Goal: Find specific page/section: Find specific page/section

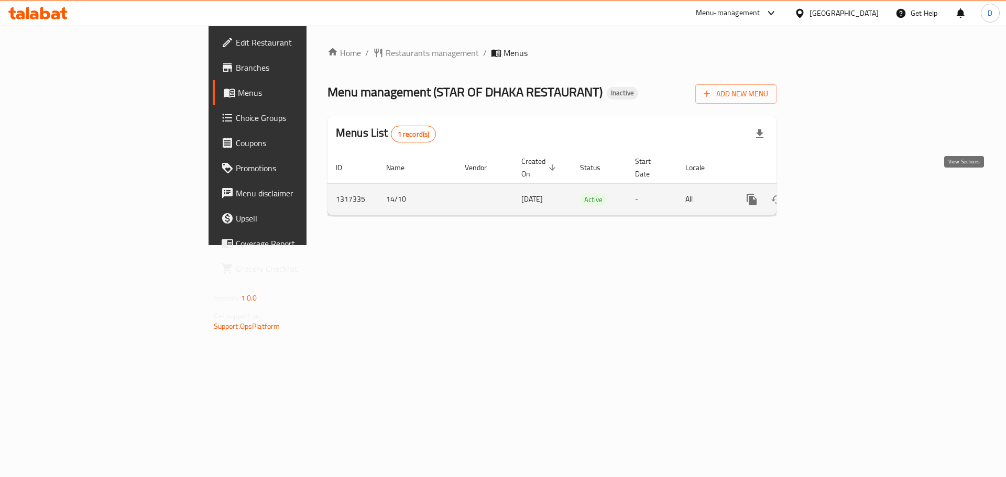
click at [832, 195] on icon "enhanced table" at bounding box center [826, 199] width 9 height 9
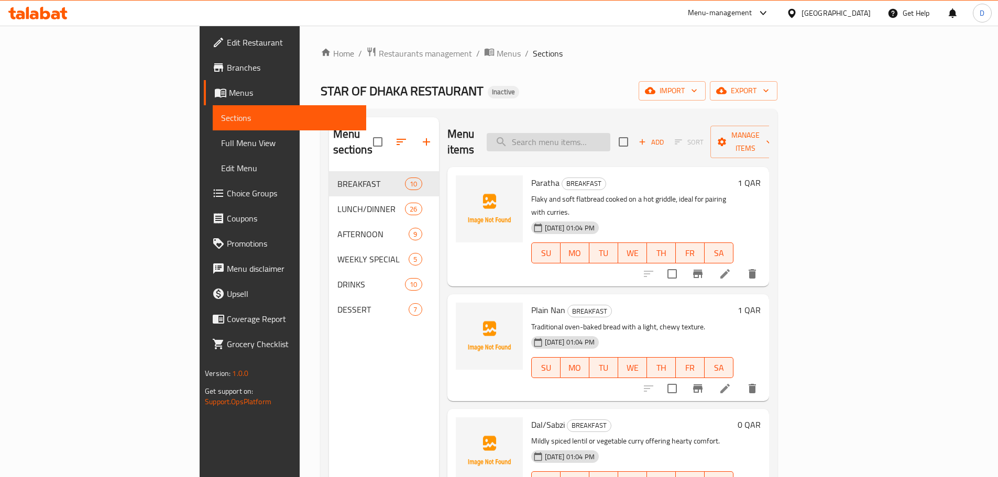
click at [610, 133] on input "search" at bounding box center [549, 142] width 124 height 18
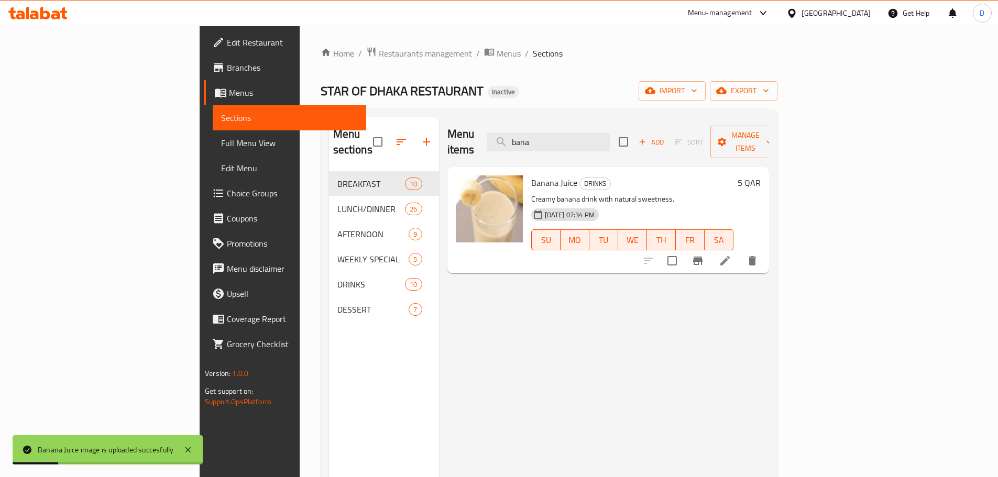
drag, startPoint x: 606, startPoint y: 135, endPoint x: 528, endPoint y: 140, distance: 77.7
click at [528, 140] on div "Menu items bana Add Sort Manage items" at bounding box center [608, 142] width 322 height 50
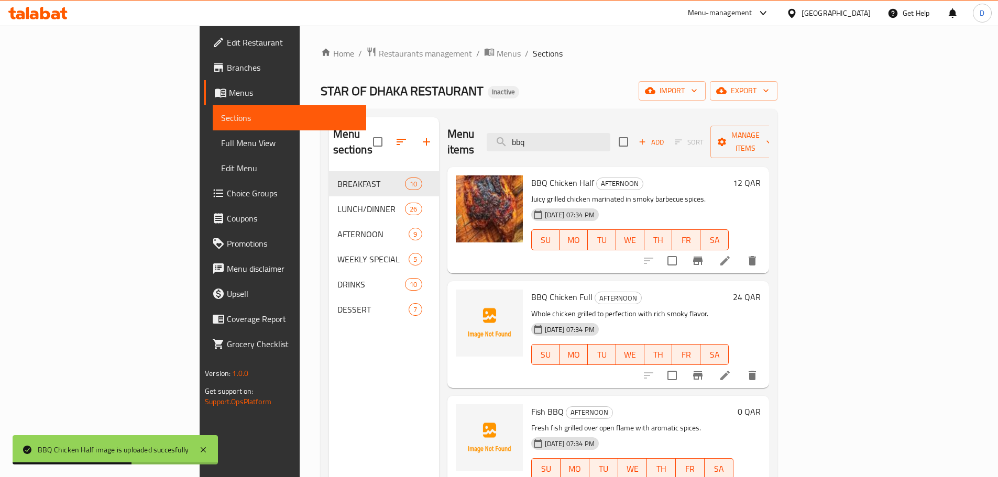
drag, startPoint x: 613, startPoint y: 138, endPoint x: 557, endPoint y: 145, distance: 55.9
click at [557, 145] on div "Menu items bbq Add Sort Manage items" at bounding box center [608, 142] width 322 height 50
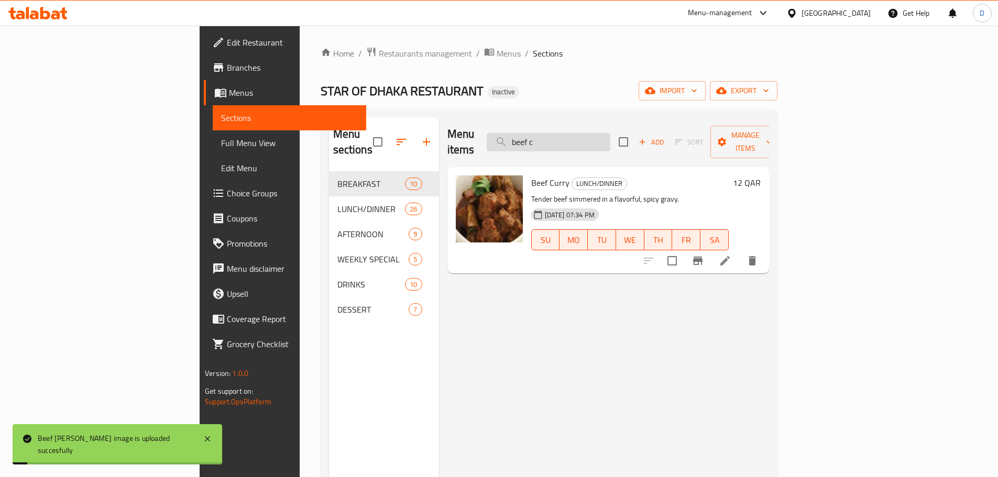
click at [610, 135] on input "beef c" at bounding box center [549, 142] width 124 height 18
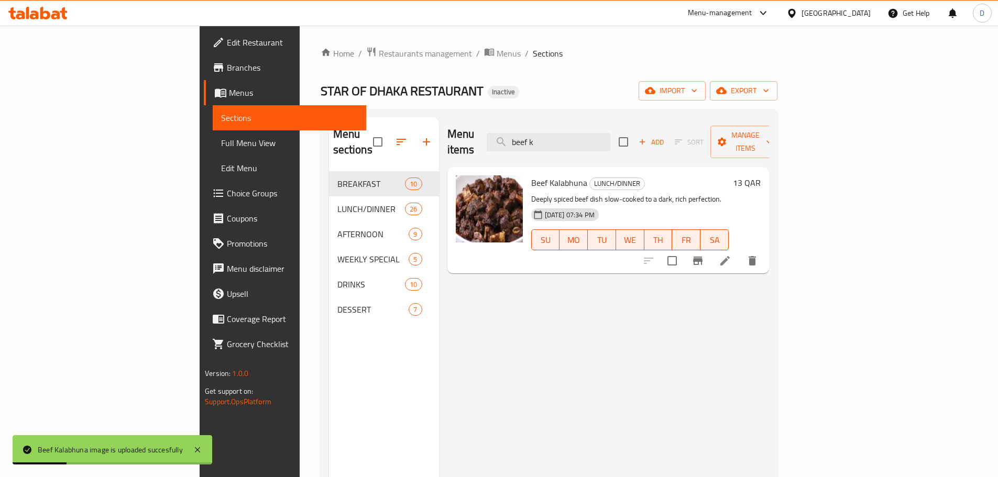
drag, startPoint x: 628, startPoint y: 135, endPoint x: 504, endPoint y: 142, distance: 123.8
click at [504, 142] on div "Menu items beef k Add Sort Manage items" at bounding box center [608, 142] width 322 height 50
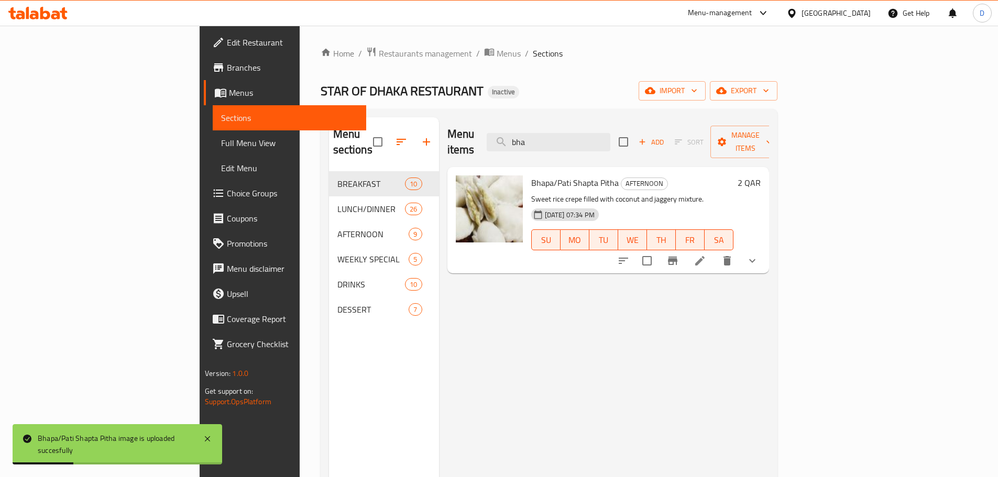
drag, startPoint x: 604, startPoint y: 138, endPoint x: 520, endPoint y: 143, distance: 84.5
click at [520, 143] on div "Menu items bha Add Sort Manage items" at bounding box center [608, 142] width 322 height 50
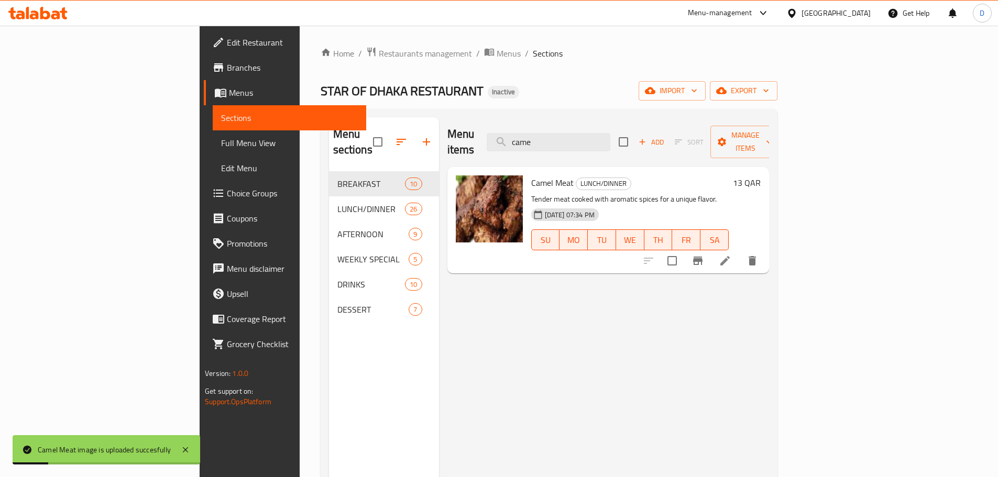
drag, startPoint x: 617, startPoint y: 137, endPoint x: 533, endPoint y: 146, distance: 85.3
click at [533, 146] on div "Menu items came Add Sort Manage items" at bounding box center [608, 142] width 322 height 50
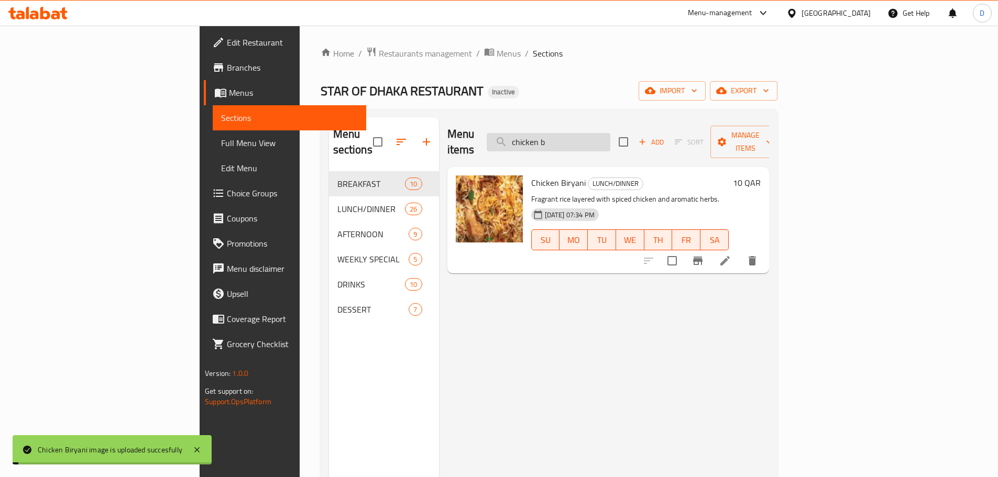
click at [610, 138] on input "chicken b" at bounding box center [549, 142] width 124 height 18
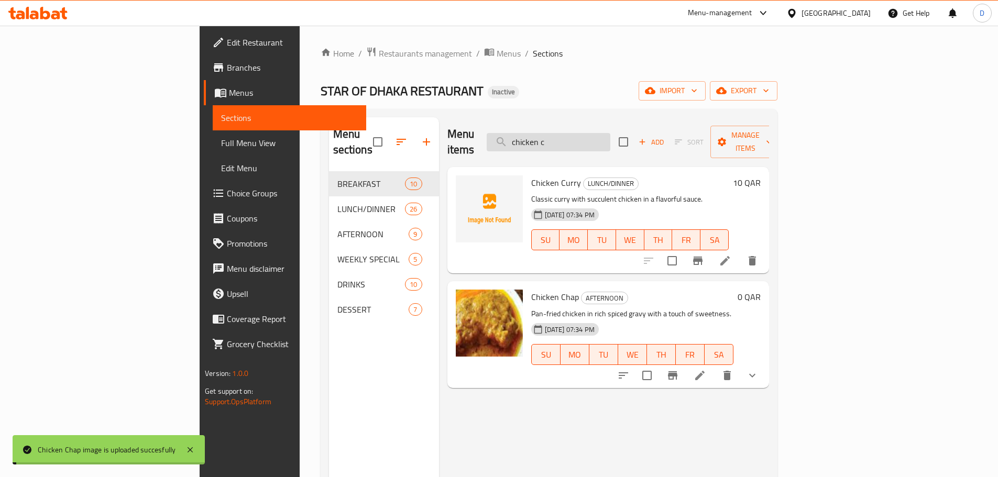
click at [610, 141] on input "chicken c" at bounding box center [549, 142] width 124 height 18
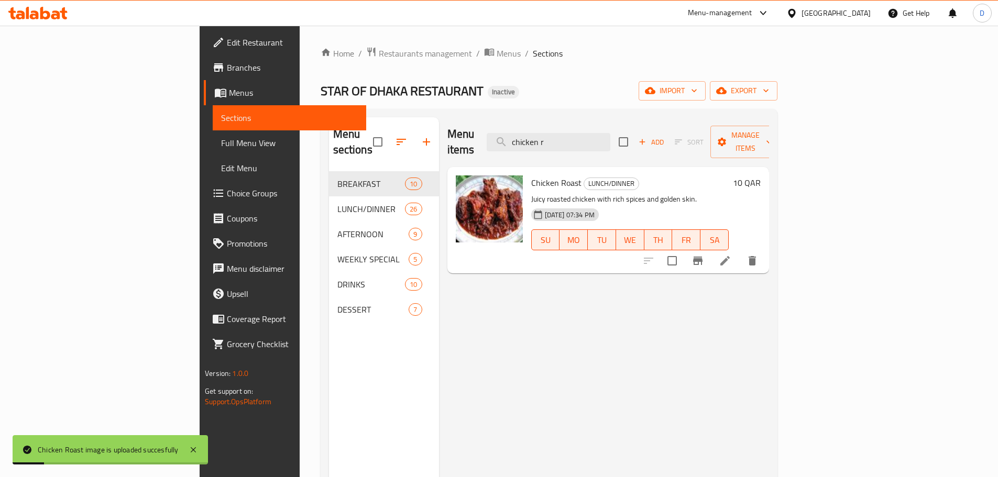
drag, startPoint x: 634, startPoint y: 137, endPoint x: 513, endPoint y: 136, distance: 120.5
click at [513, 136] on div "Menu items chicken r Add Sort Manage items" at bounding box center [608, 142] width 322 height 50
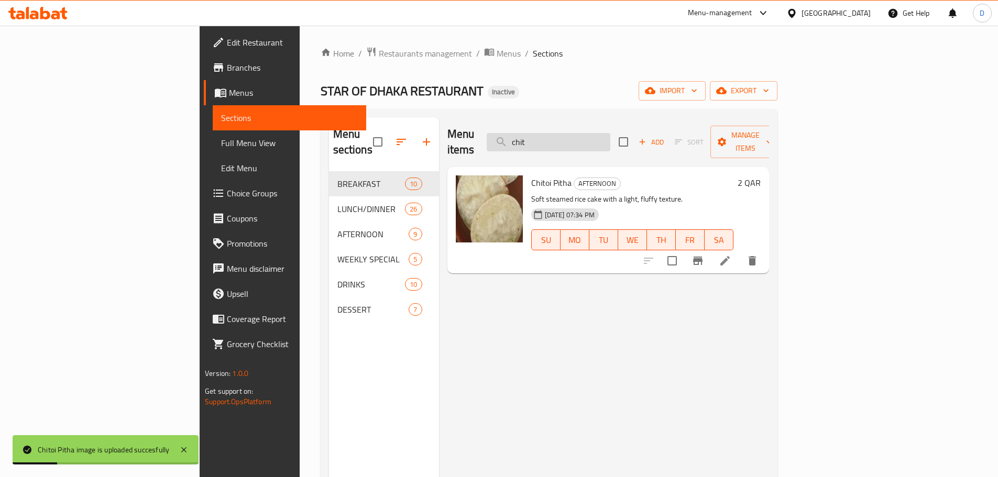
drag, startPoint x: 632, startPoint y: 134, endPoint x: 569, endPoint y: 133, distance: 62.9
click at [569, 133] on input "chit" at bounding box center [549, 142] width 124 height 18
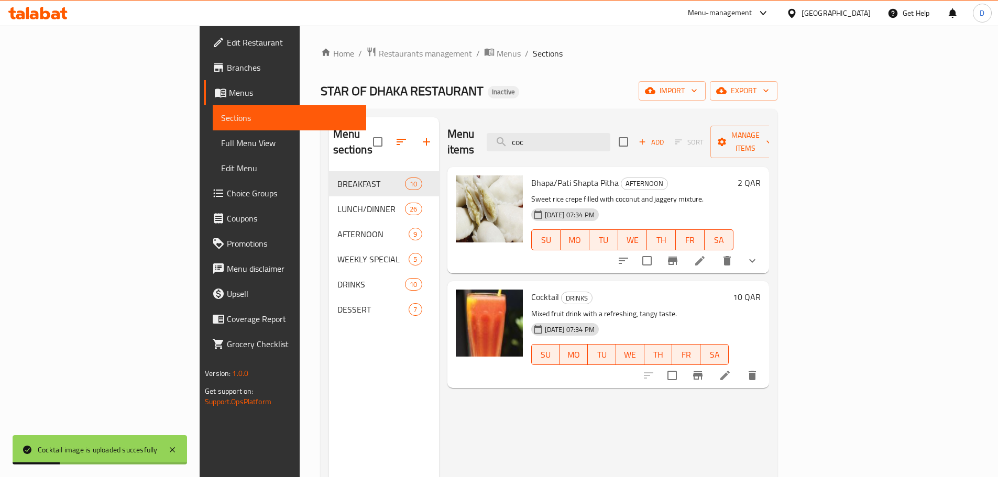
drag, startPoint x: 601, startPoint y: 137, endPoint x: 537, endPoint y: 150, distance: 65.3
click at [537, 150] on div "Menu items coc Add Sort Manage items" at bounding box center [608, 142] width 322 height 50
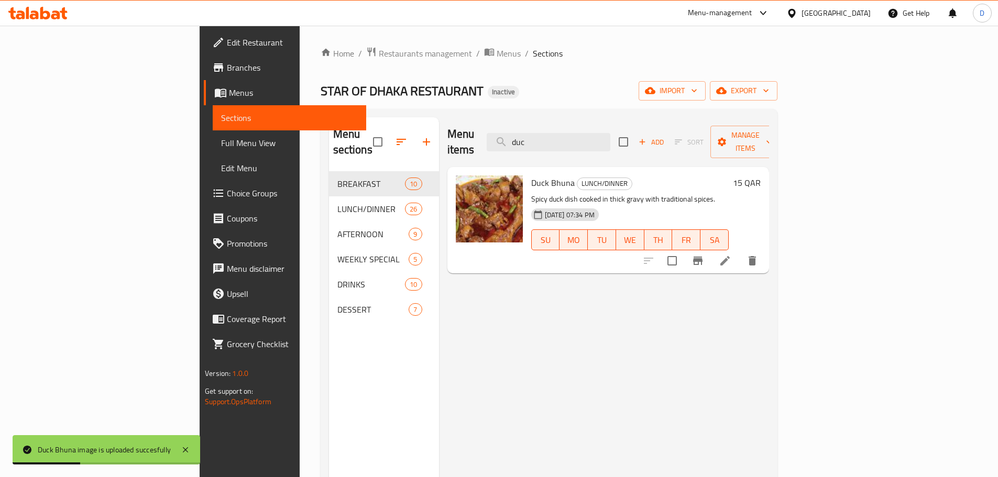
drag, startPoint x: 620, startPoint y: 135, endPoint x: 547, endPoint y: 132, distance: 72.8
click at [547, 132] on div "Menu items duc Add Sort Manage items" at bounding box center [608, 142] width 322 height 50
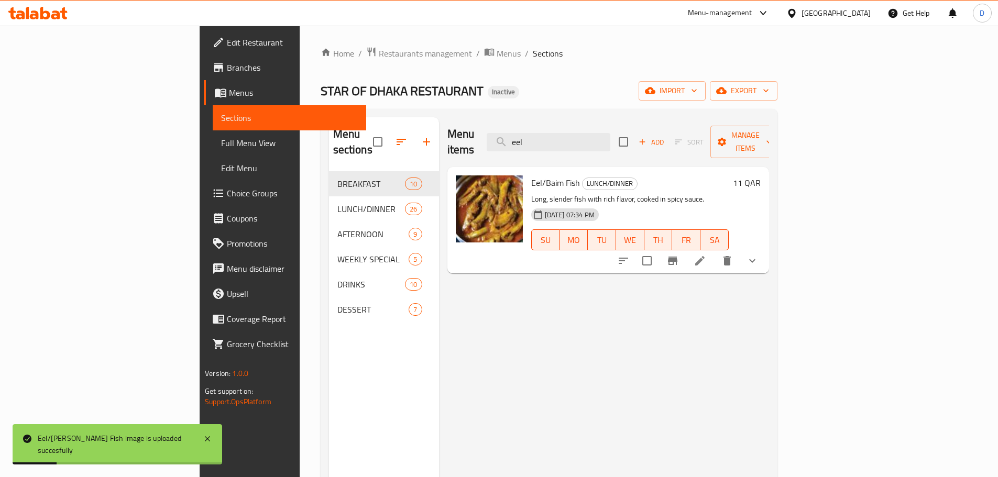
drag, startPoint x: 610, startPoint y: 130, endPoint x: 515, endPoint y: 130, distance: 95.3
click at [515, 130] on div "Menu items eel Add Sort Manage items" at bounding box center [608, 142] width 322 height 50
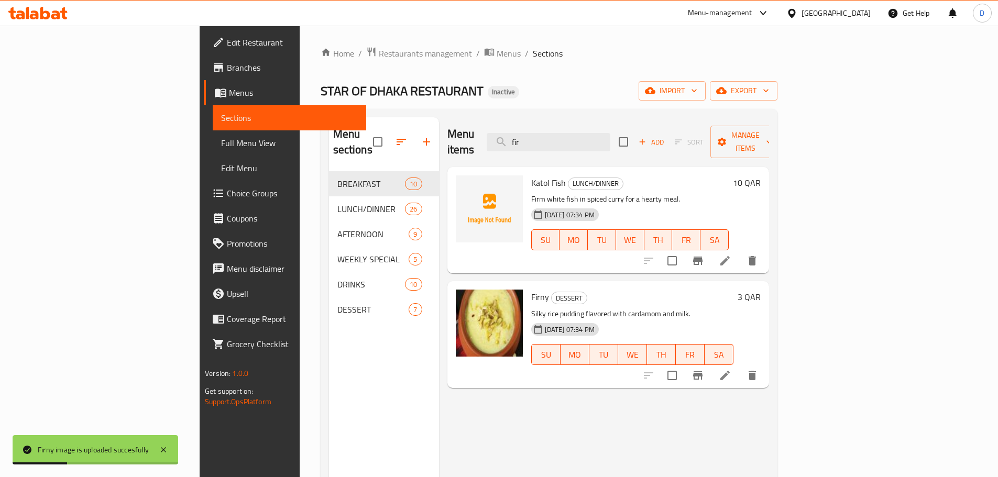
drag, startPoint x: 602, startPoint y: 135, endPoint x: 532, endPoint y: 138, distance: 70.3
click at [532, 138] on div "Menu items fir Add Sort Manage items" at bounding box center [608, 142] width 322 height 50
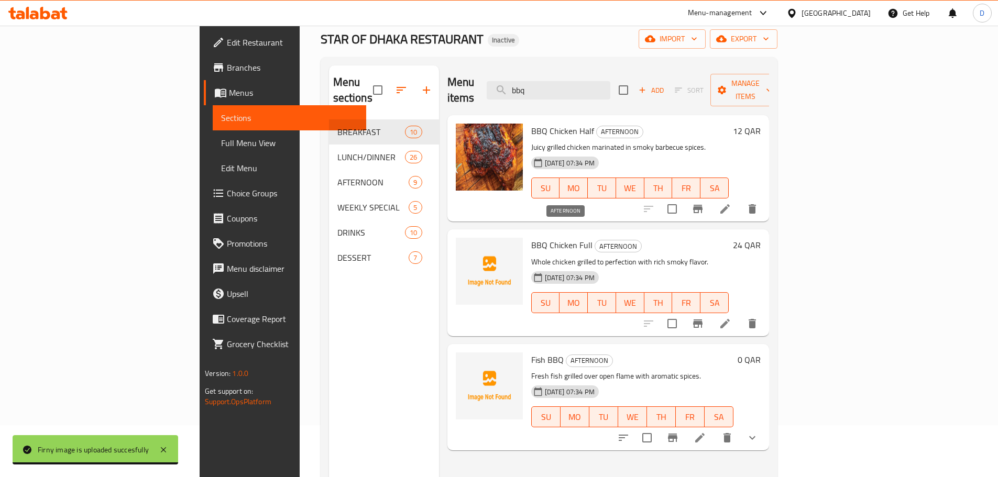
scroll to position [52, 0]
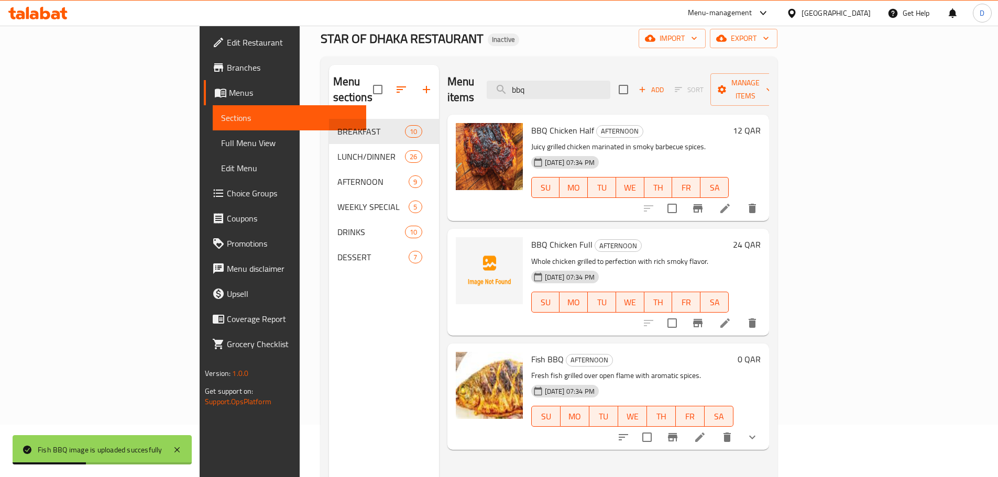
drag, startPoint x: 610, startPoint y: 82, endPoint x: 522, endPoint y: 74, distance: 88.3
click at [522, 74] on div "Menu items bbq Add Sort Manage items" at bounding box center [608, 90] width 322 height 50
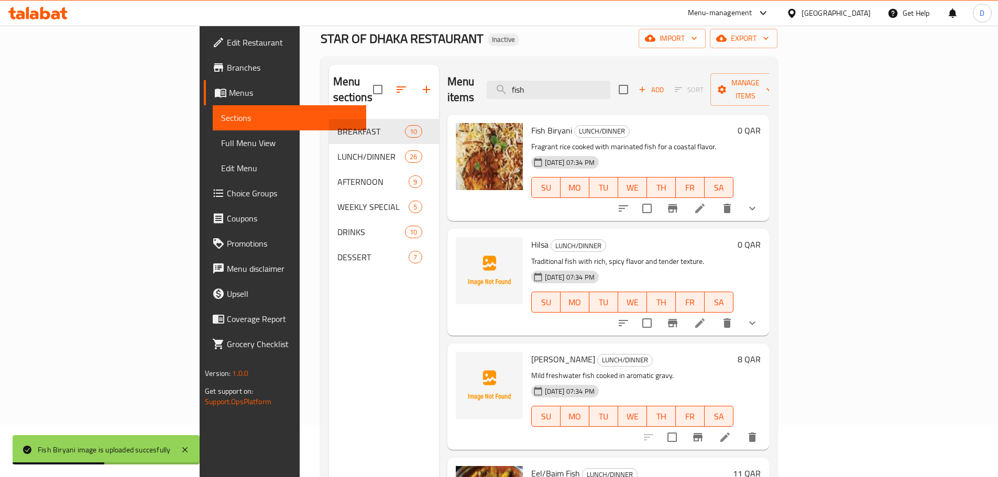
drag, startPoint x: 601, startPoint y: 82, endPoint x: 521, endPoint y: 79, distance: 79.7
click at [521, 79] on div "Menu items fish Add Sort Manage items" at bounding box center [608, 90] width 322 height 50
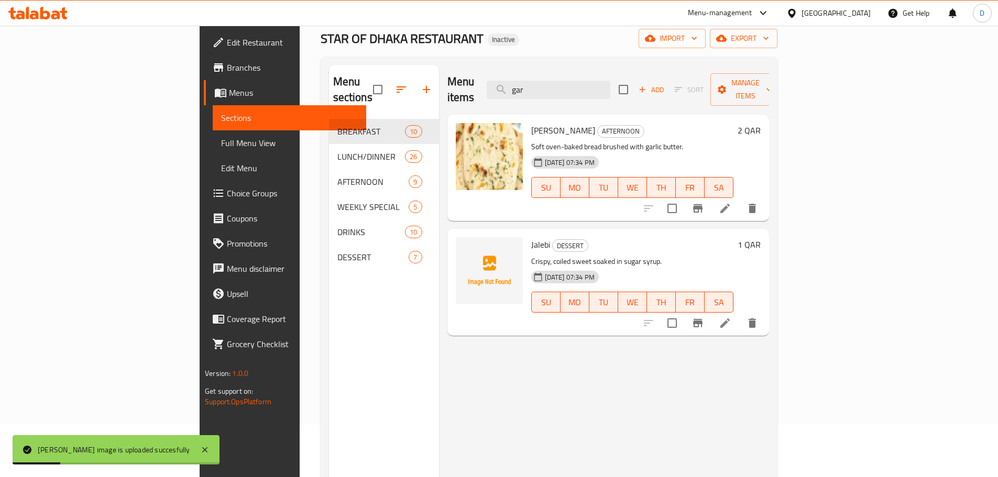
drag, startPoint x: 610, startPoint y: 82, endPoint x: 544, endPoint y: 87, distance: 66.2
click at [544, 87] on div "Menu items gar Add Sort Manage items" at bounding box center [608, 90] width 322 height 50
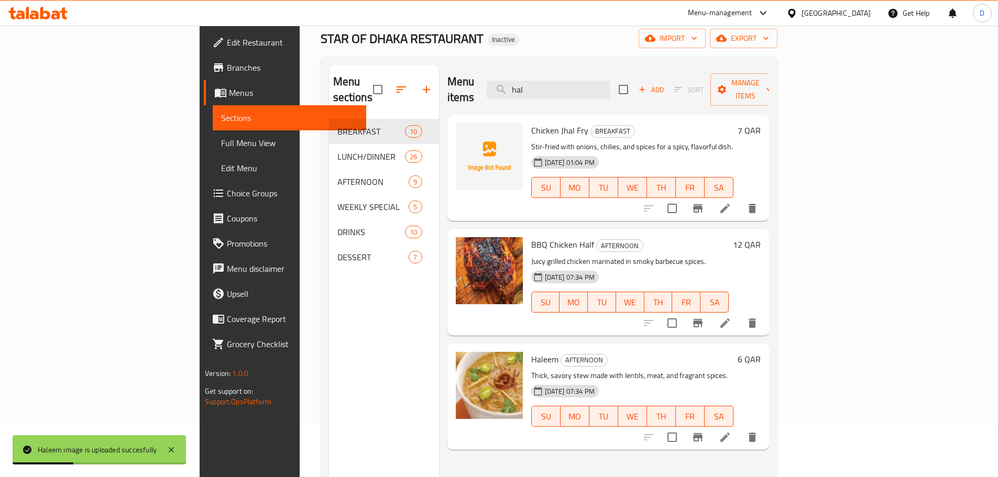
drag, startPoint x: 608, startPoint y: 85, endPoint x: 547, endPoint y: 87, distance: 61.3
click at [547, 87] on div "Menu items hal Add Sort Manage items" at bounding box center [608, 90] width 322 height 50
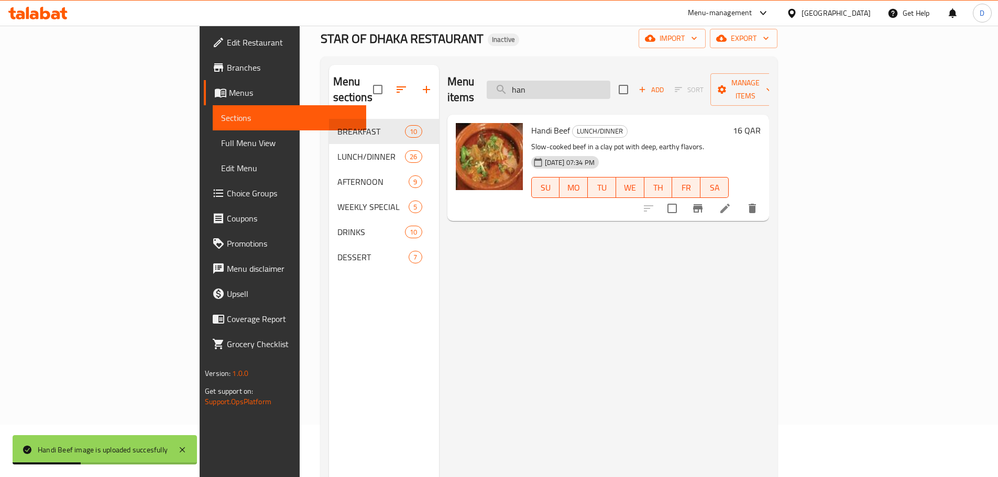
click at [566, 84] on input "han" at bounding box center [549, 90] width 124 height 18
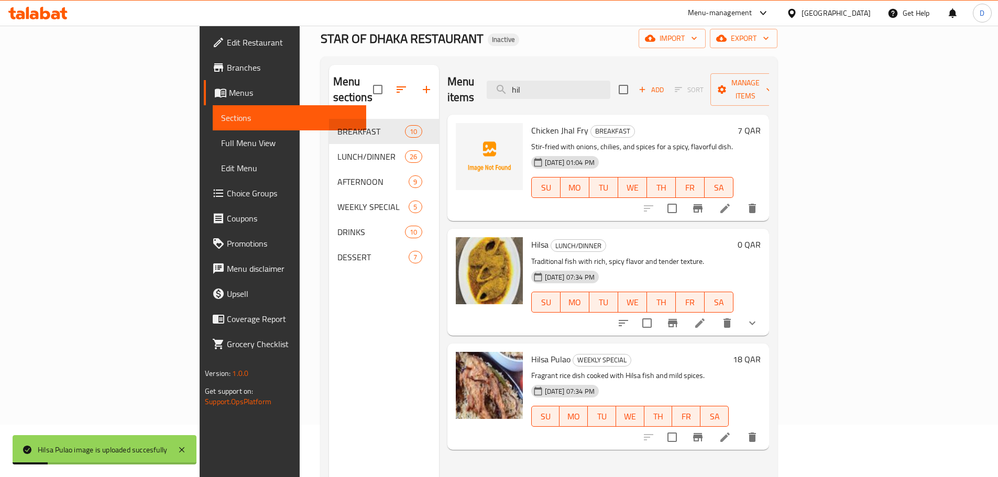
drag, startPoint x: 608, startPoint y: 77, endPoint x: 552, endPoint y: 83, distance: 55.8
click at [552, 83] on div "Menu items hil Add Sort Manage items" at bounding box center [608, 90] width 322 height 50
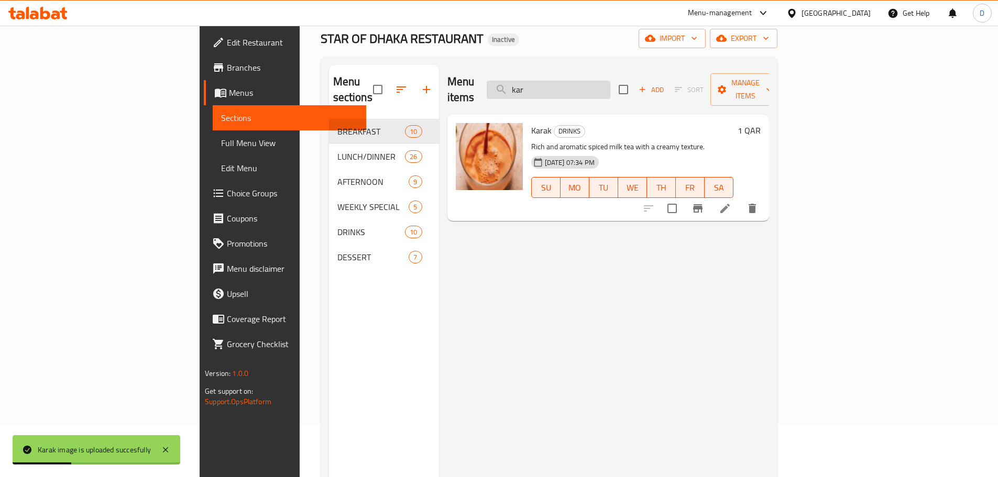
click at [604, 81] on input "kar" at bounding box center [549, 90] width 124 height 18
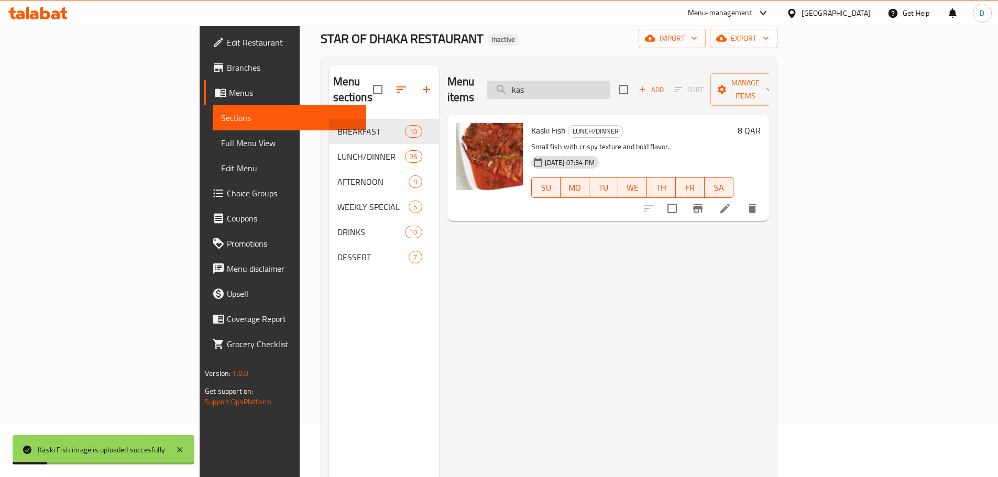
click at [604, 87] on input "kas" at bounding box center [549, 90] width 124 height 18
drag, startPoint x: 615, startPoint y: 81, endPoint x: 562, endPoint y: 81, distance: 53.4
click at [562, 81] on input "kat" at bounding box center [549, 90] width 124 height 18
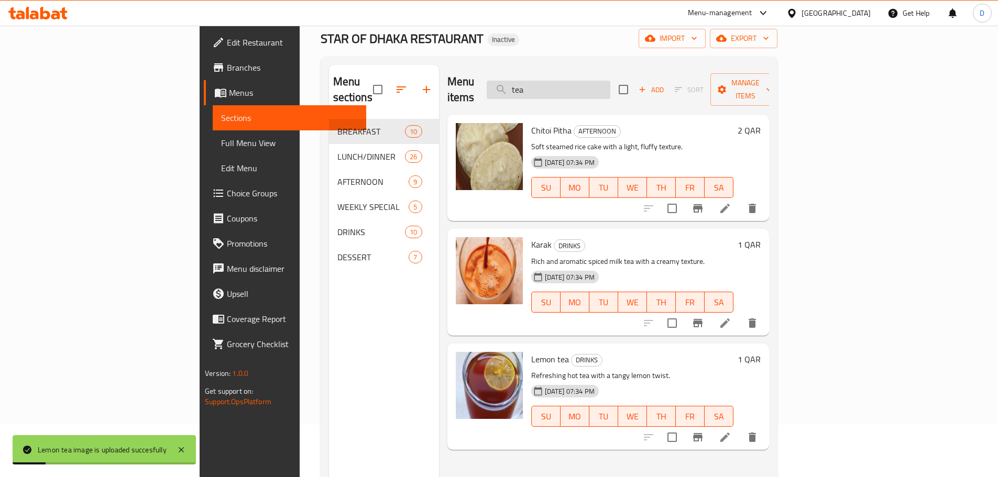
drag, startPoint x: 609, startPoint y: 82, endPoint x: 564, endPoint y: 84, distance: 45.1
click at [564, 84] on input "tea" at bounding box center [549, 90] width 124 height 18
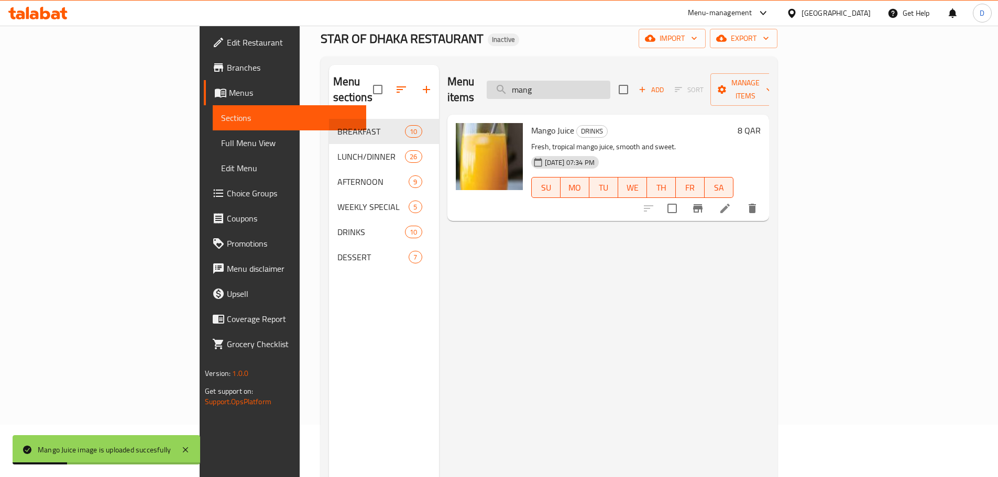
drag, startPoint x: 611, startPoint y: 80, endPoint x: 568, endPoint y: 80, distance: 42.9
click at [568, 81] on input "mang" at bounding box center [549, 90] width 124 height 18
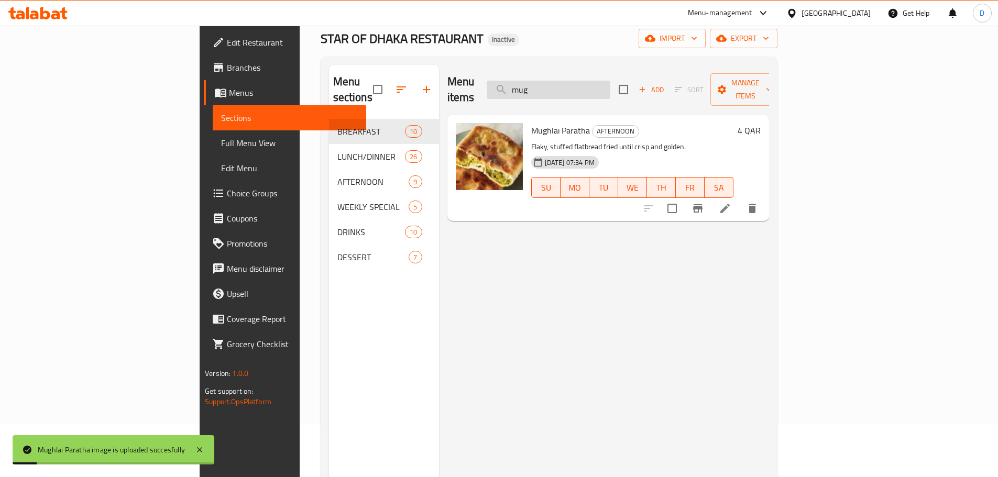
click at [602, 81] on input "mug" at bounding box center [549, 90] width 124 height 18
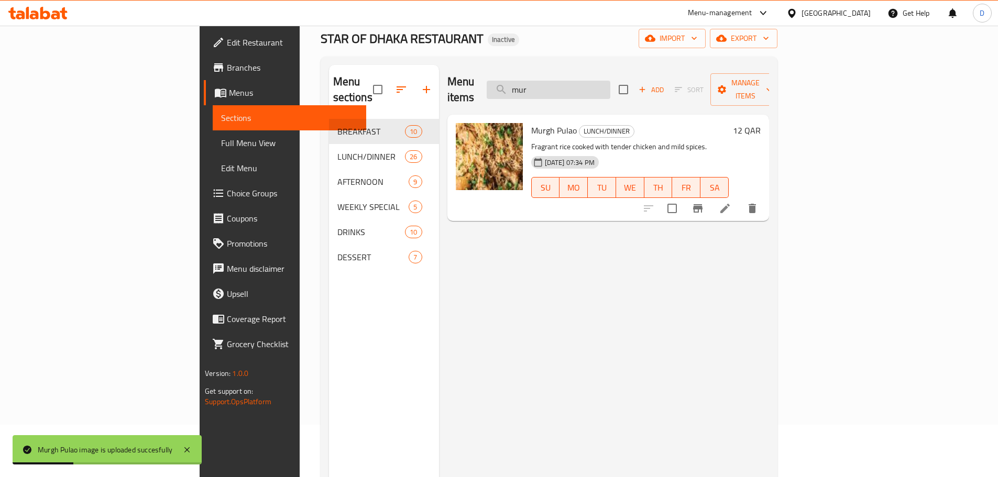
drag, startPoint x: 617, startPoint y: 84, endPoint x: 564, endPoint y: 86, distance: 54.0
click at [564, 86] on input "mur" at bounding box center [549, 90] width 124 height 18
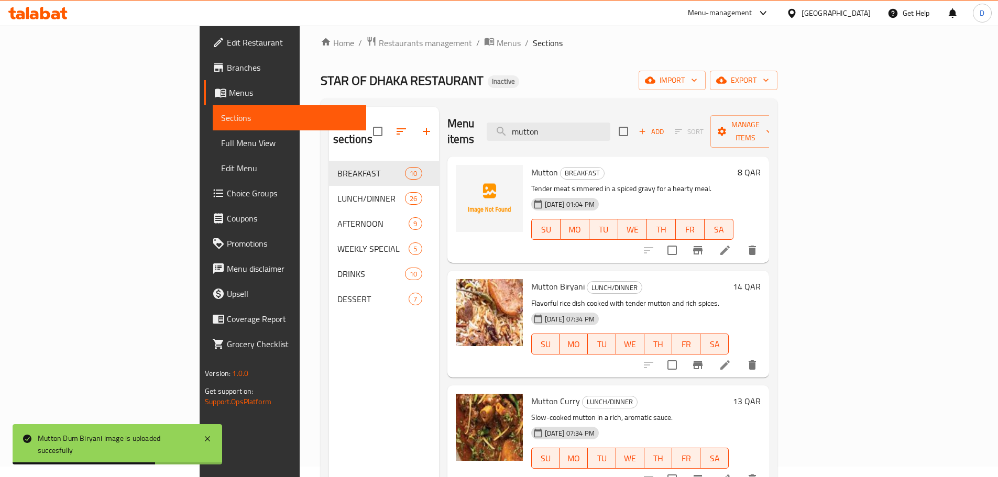
scroll to position [0, 0]
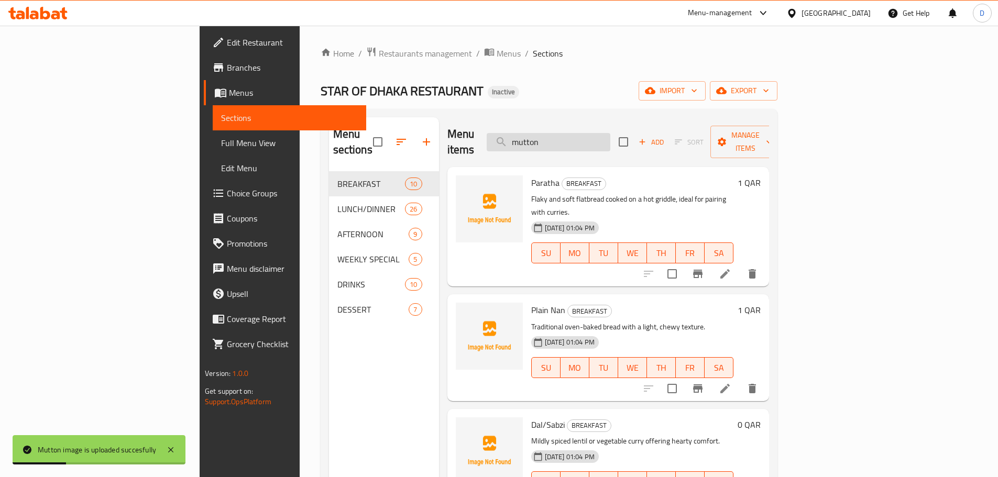
drag, startPoint x: 619, startPoint y: 136, endPoint x: 603, endPoint y: 138, distance: 15.9
click at [603, 138] on input "mutton" at bounding box center [549, 142] width 124 height 18
click at [610, 138] on input "mutton" at bounding box center [549, 142] width 124 height 18
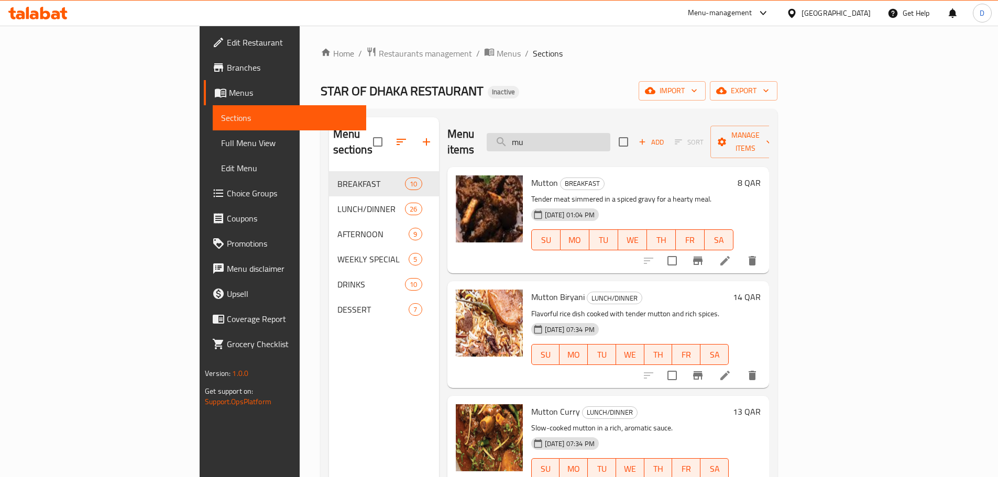
type input "m"
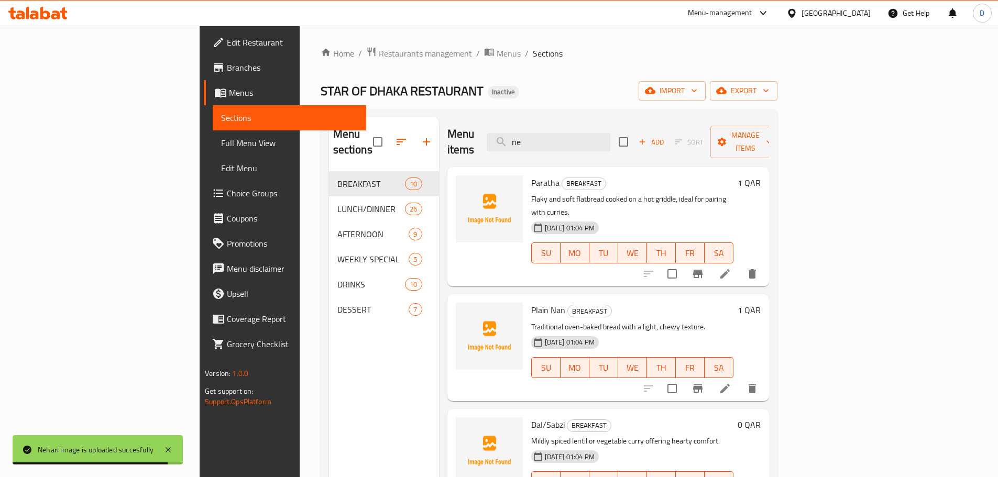
type input "n"
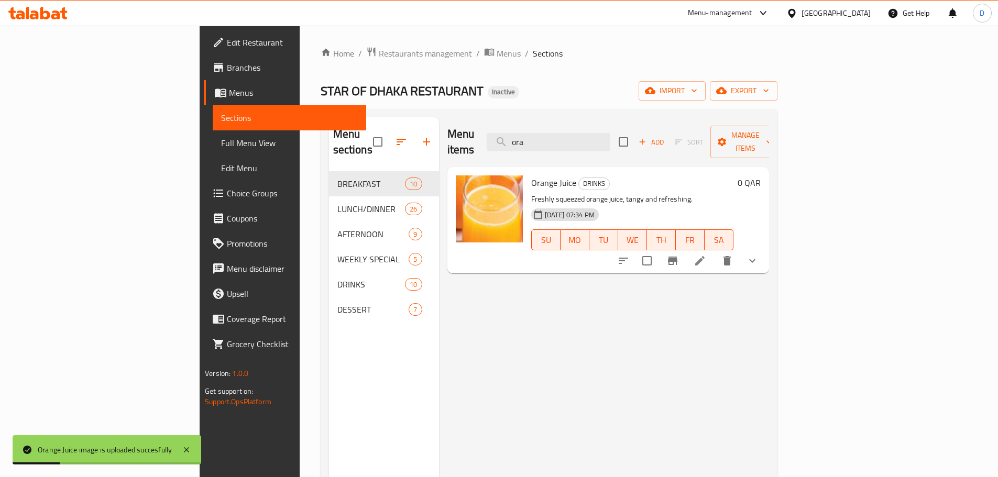
drag, startPoint x: 599, startPoint y: 141, endPoint x: 548, endPoint y: 143, distance: 51.4
click at [548, 143] on div "Menu items ora Add Sort Manage items" at bounding box center [608, 142] width 322 height 50
type input "["
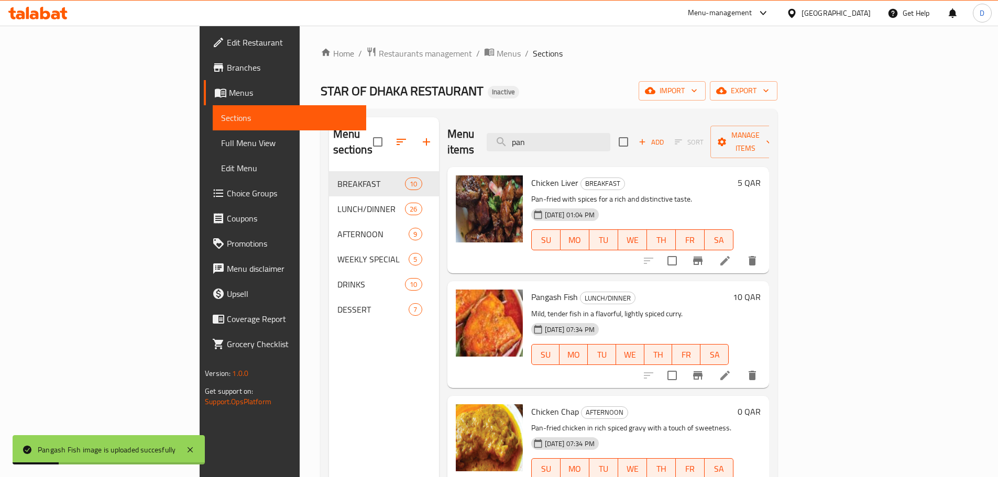
drag, startPoint x: 624, startPoint y: 131, endPoint x: 453, endPoint y: 131, distance: 170.7
click at [453, 131] on div "Menu items pan Add Sort Manage items" at bounding box center [608, 142] width 322 height 50
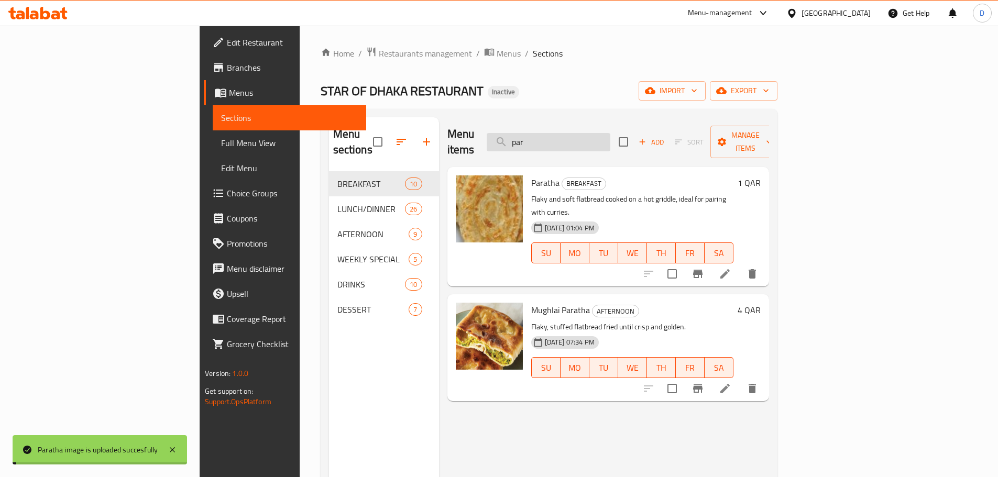
click at [609, 139] on input "par" at bounding box center [549, 142] width 124 height 18
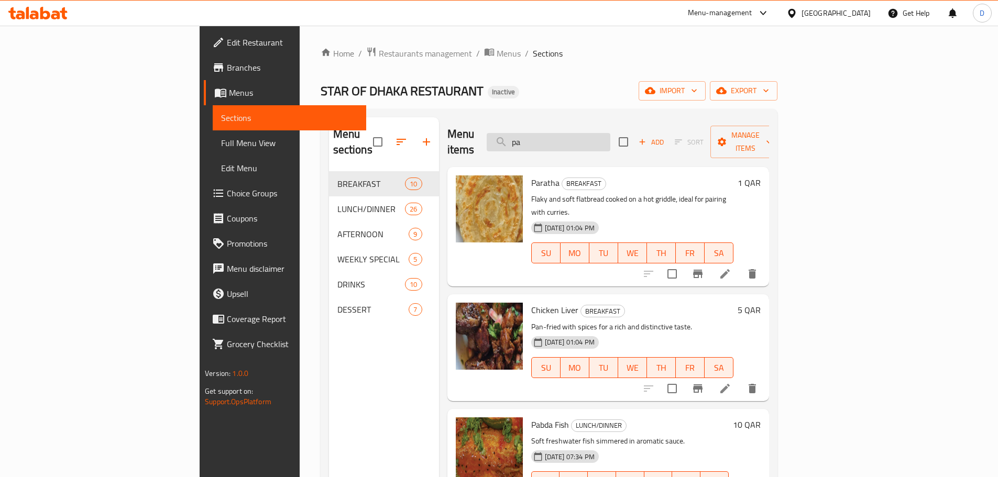
click at [600, 133] on input "pa" at bounding box center [549, 142] width 124 height 18
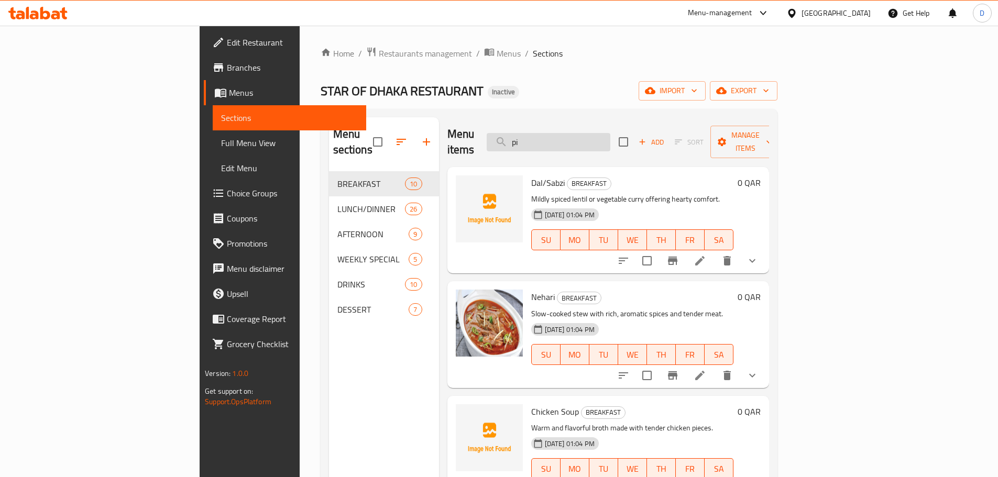
type input "p"
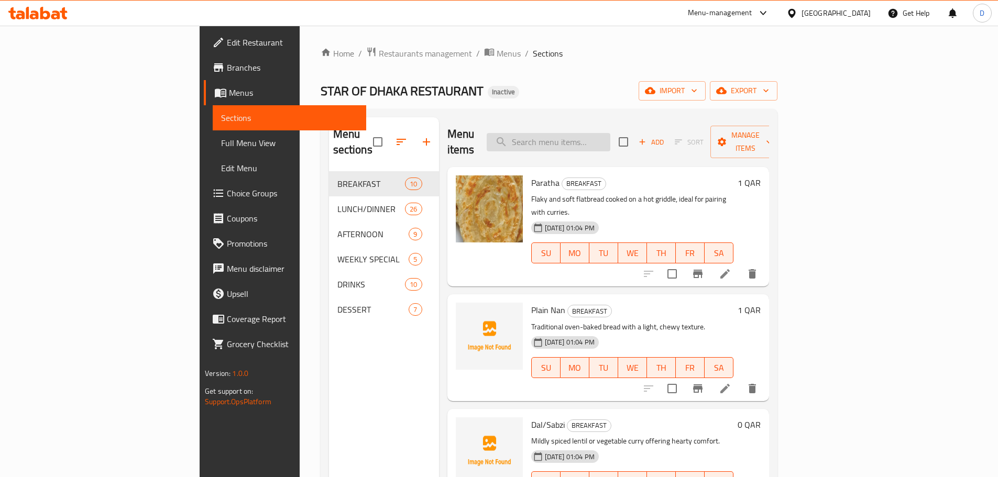
click at [610, 133] on input "search" at bounding box center [549, 142] width 124 height 18
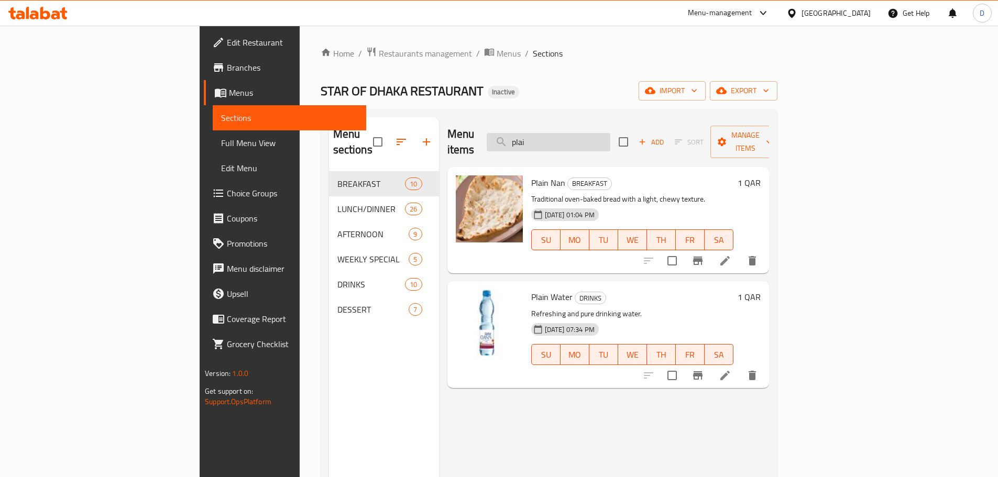
click at [610, 133] on input "plai" at bounding box center [549, 142] width 124 height 18
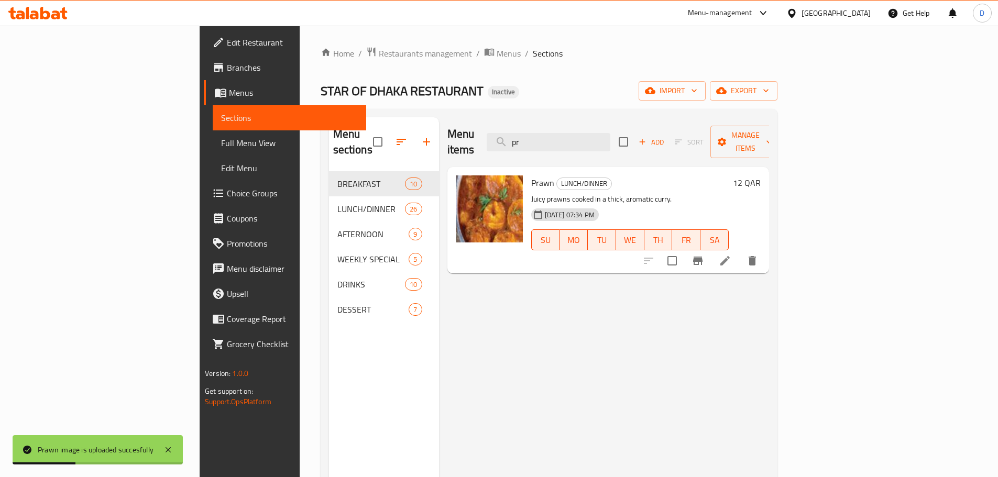
drag, startPoint x: 603, startPoint y: 135, endPoint x: 573, endPoint y: 147, distance: 32.4
click at [573, 147] on div "Menu items pr Add Sort Manage items" at bounding box center [608, 142] width 322 height 50
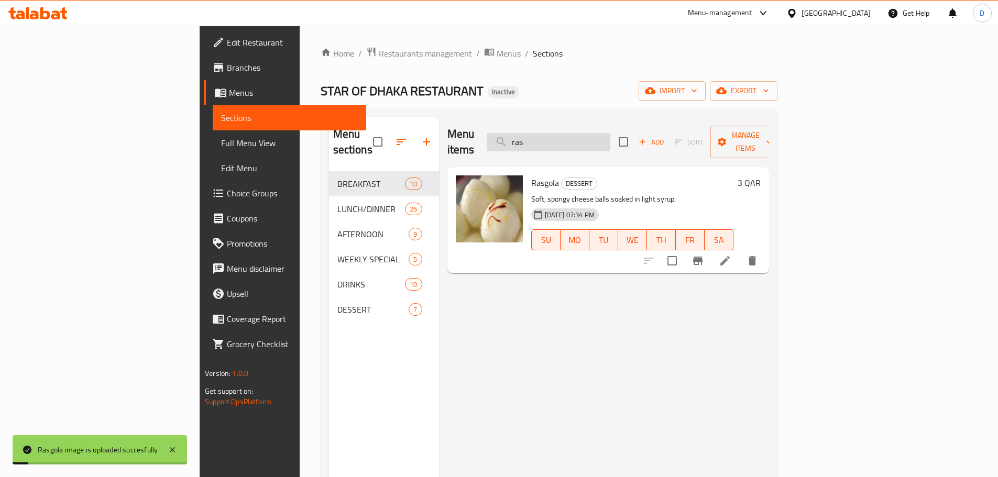
click at [610, 133] on input "ras" at bounding box center [549, 142] width 124 height 18
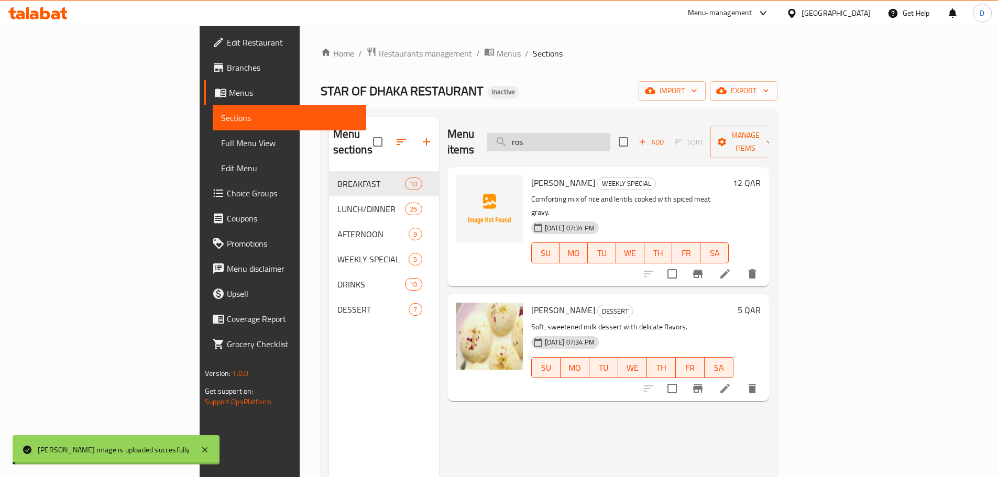
click at [610, 138] on input "ros" at bounding box center [549, 142] width 124 height 18
drag, startPoint x: 616, startPoint y: 138, endPoint x: 535, endPoint y: 136, distance: 81.2
click at [535, 136] on div "Menu items ros Add Sort Manage items" at bounding box center [608, 142] width 322 height 50
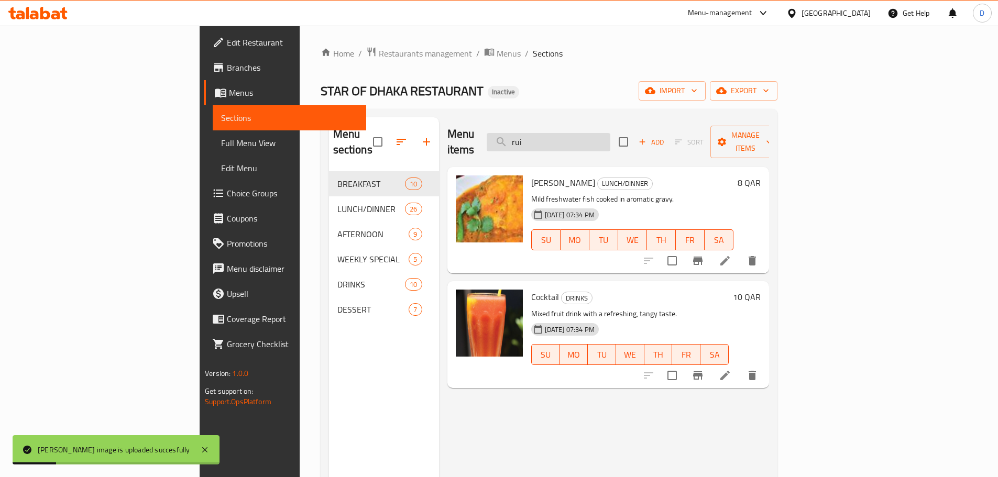
drag, startPoint x: 598, startPoint y: 136, endPoint x: 560, endPoint y: 140, distance: 37.9
click at [560, 140] on input "rui" at bounding box center [549, 142] width 124 height 18
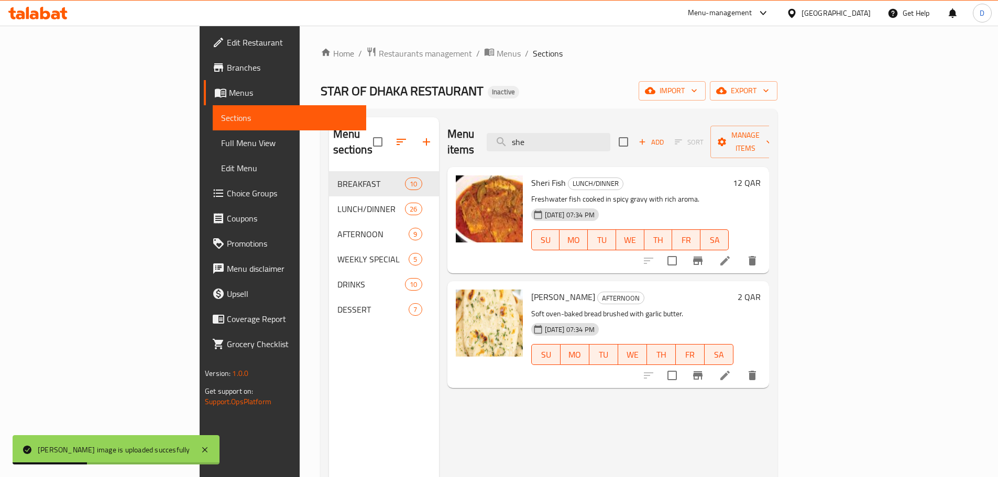
drag, startPoint x: 607, startPoint y: 129, endPoint x: 547, endPoint y: 130, distance: 60.2
click at [547, 130] on div "Menu items she Add Sort Manage items" at bounding box center [608, 142] width 322 height 50
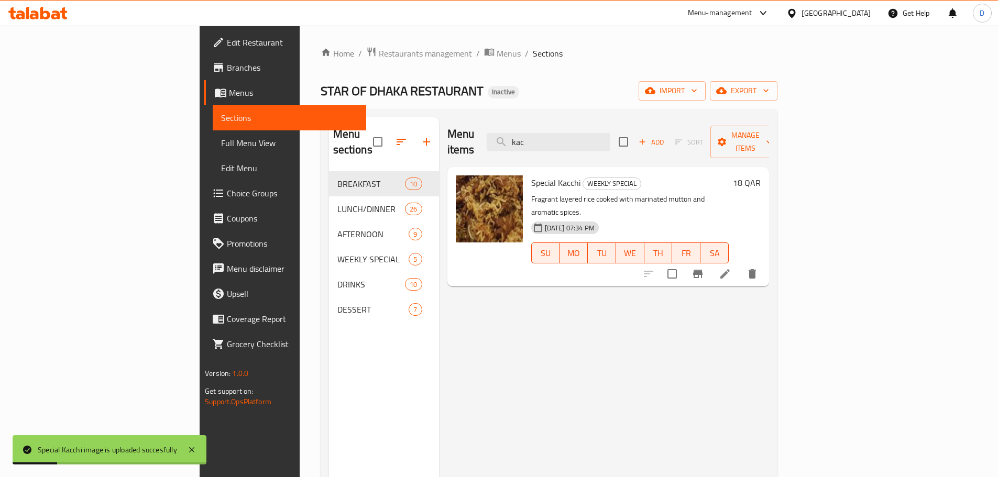
drag, startPoint x: 599, startPoint y: 134, endPoint x: 549, endPoint y: 144, distance: 51.4
click at [549, 144] on div "Menu items kac Add Sort Manage items" at bounding box center [608, 142] width 322 height 50
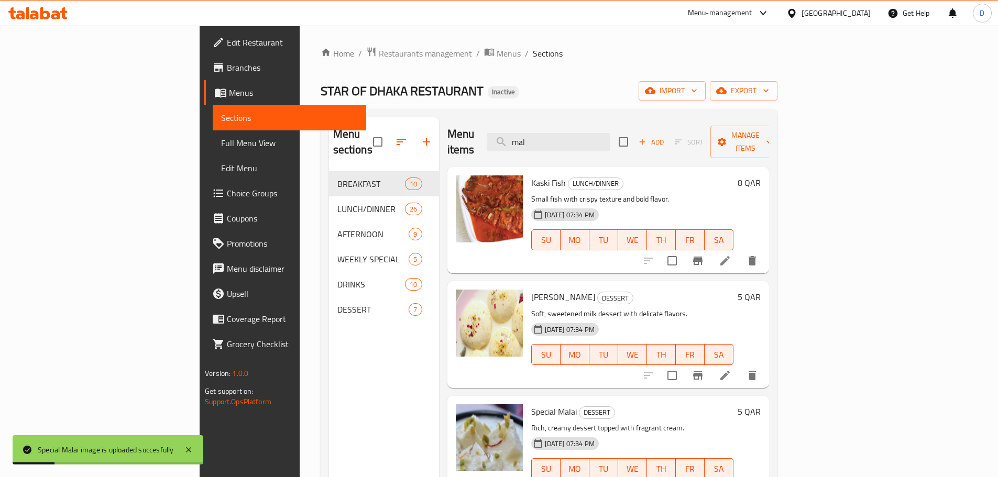
drag, startPoint x: 599, startPoint y: 136, endPoint x: 535, endPoint y: 144, distance: 64.3
click at [535, 144] on div "Menu items mal Add Sort Manage items" at bounding box center [608, 142] width 322 height 50
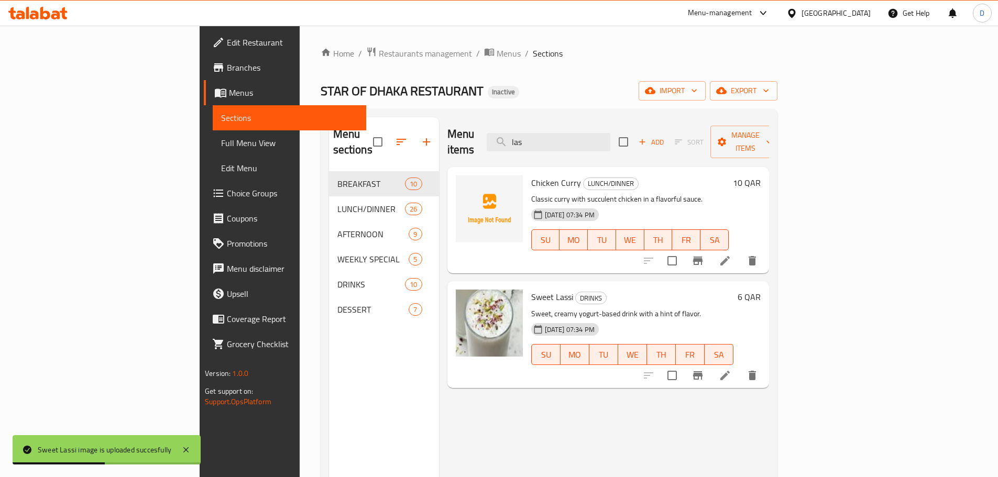
drag, startPoint x: 598, startPoint y: 137, endPoint x: 551, endPoint y: 139, distance: 46.7
click at [551, 139] on div "Menu items las Add Sort Manage items" at bounding box center [608, 142] width 322 height 50
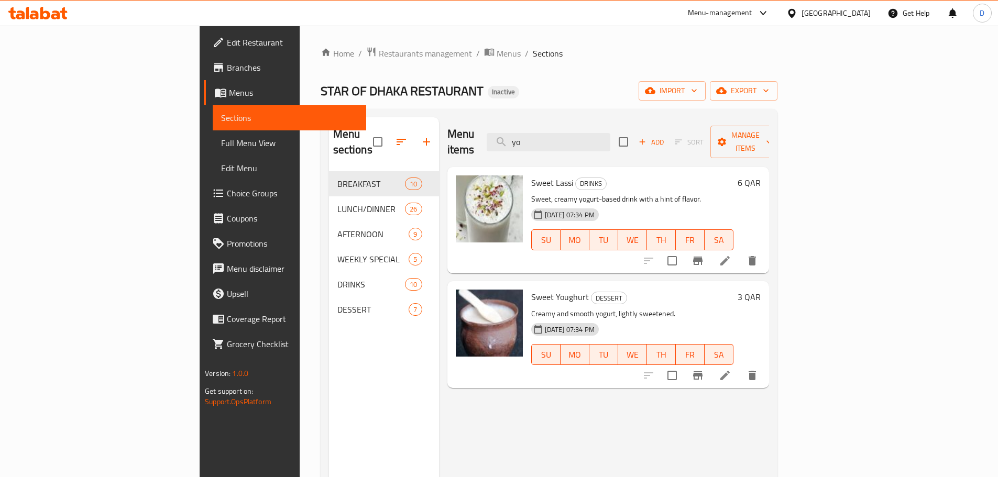
drag, startPoint x: 602, startPoint y: 131, endPoint x: 526, endPoint y: 131, distance: 76.5
click at [526, 131] on div "Menu items yo Add Sort Manage items" at bounding box center [608, 142] width 322 height 50
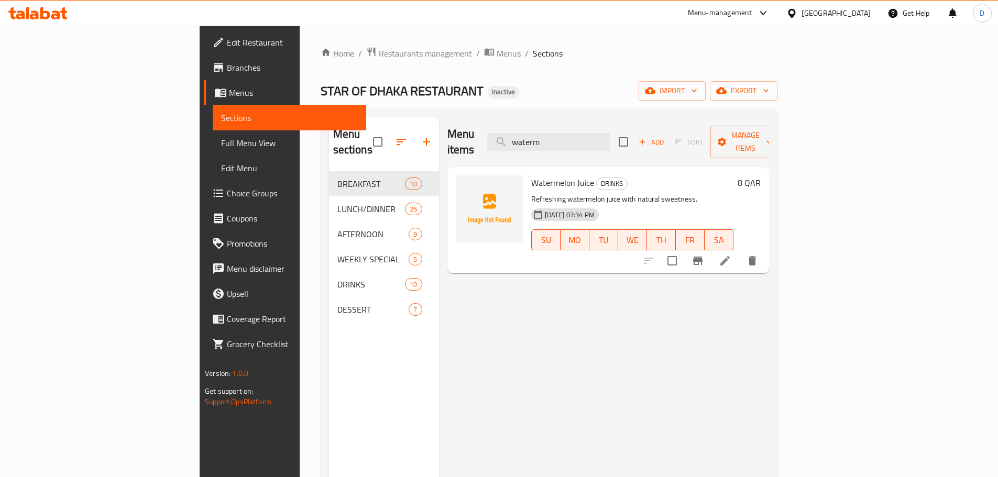
type input "waterm"
click at [221, 144] on span "Full Menu View" at bounding box center [289, 143] width 137 height 13
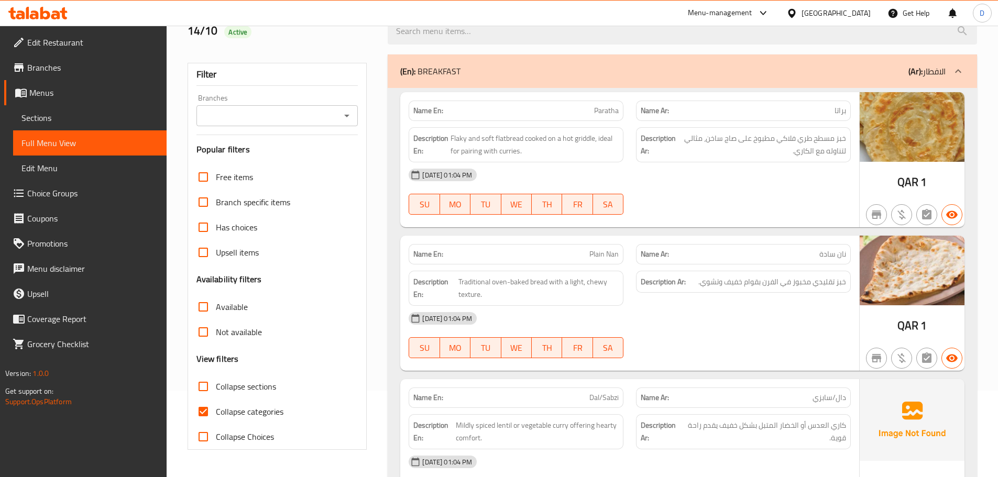
scroll to position [105, 0]
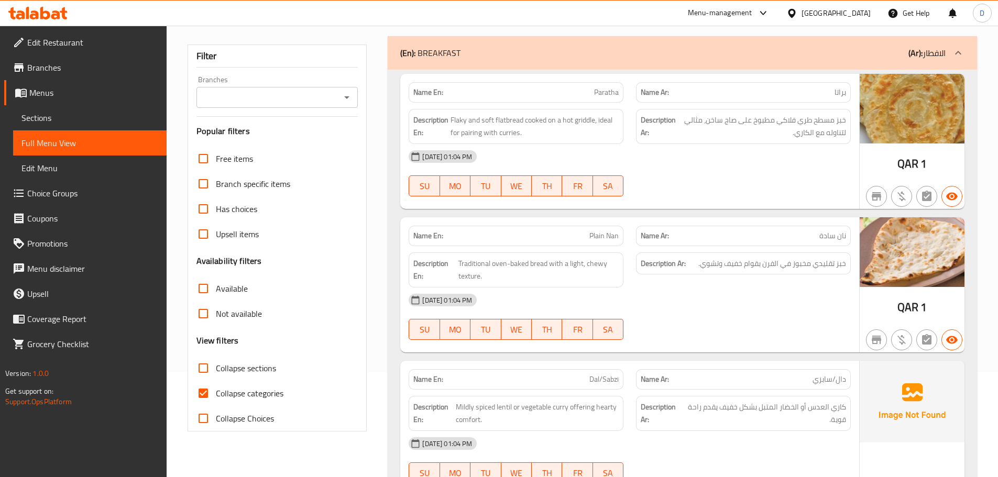
click at [210, 391] on input "Collapse categories" at bounding box center [203, 393] width 25 height 25
checkbox input "false"
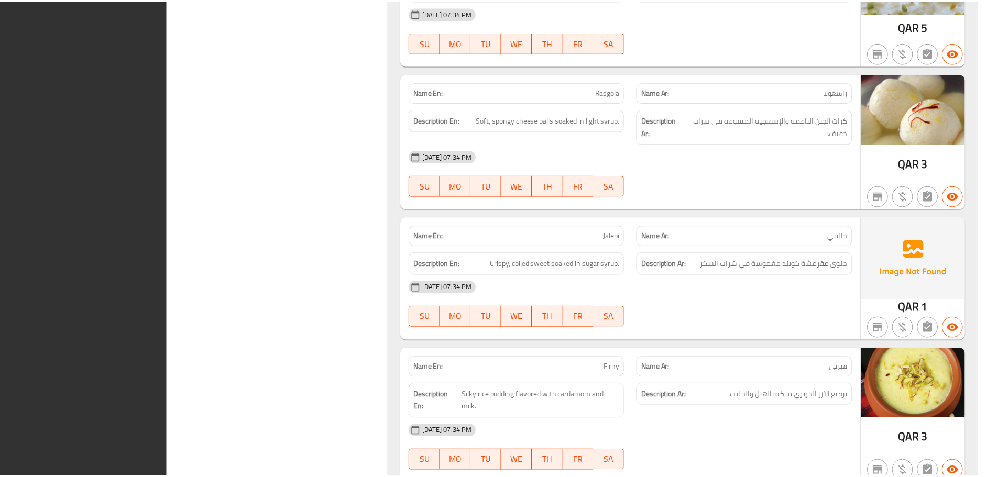
scroll to position [11922, 0]
